Goal: Task Accomplishment & Management: Complete application form

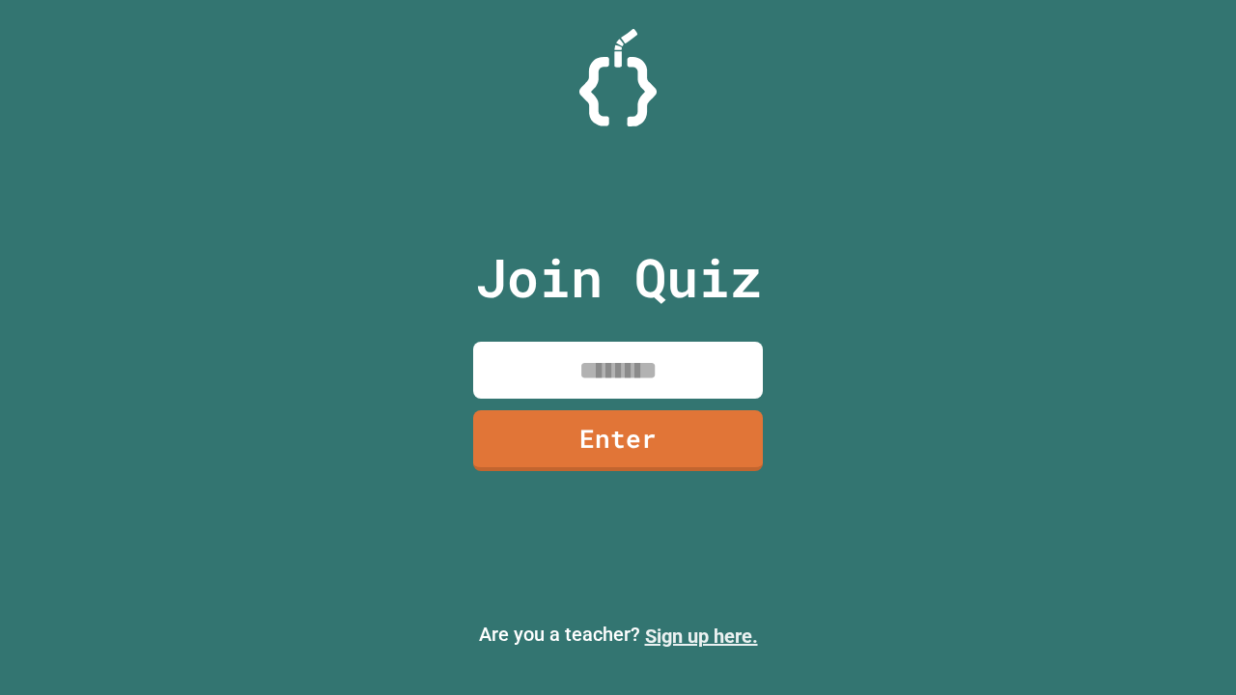
click at [701, 636] on link "Sign up here." at bounding box center [701, 636] width 113 height 23
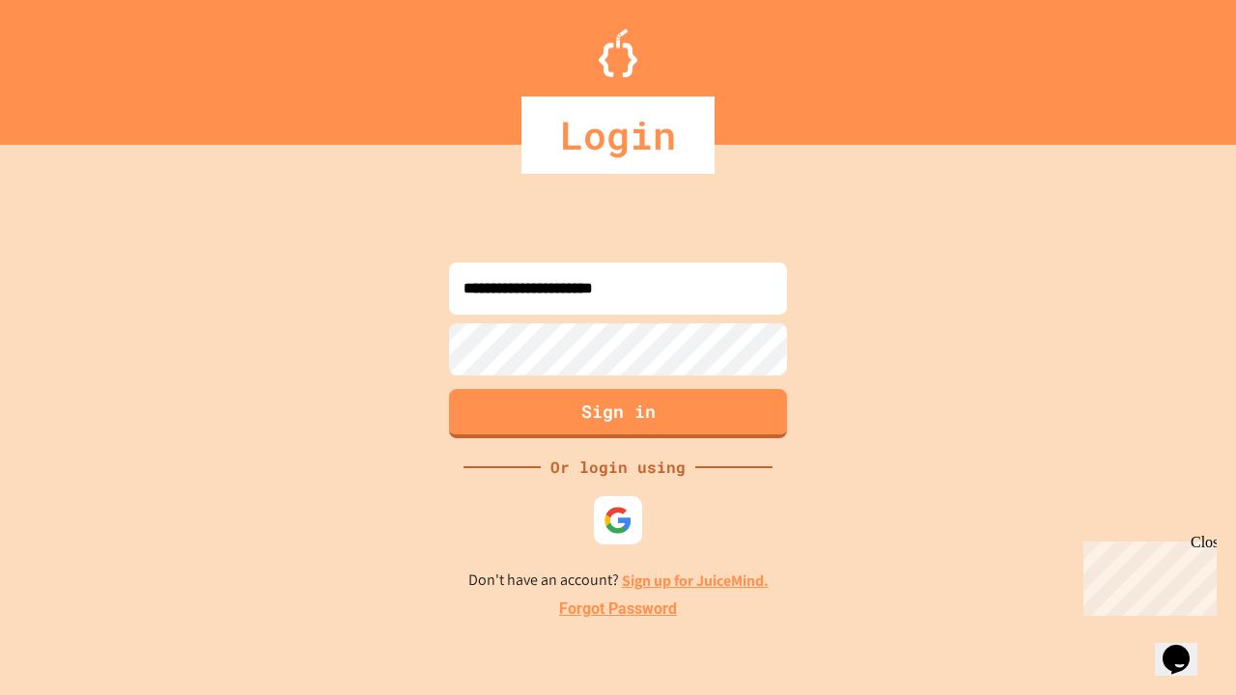
type input "**********"
